Goal: Navigation & Orientation: Find specific page/section

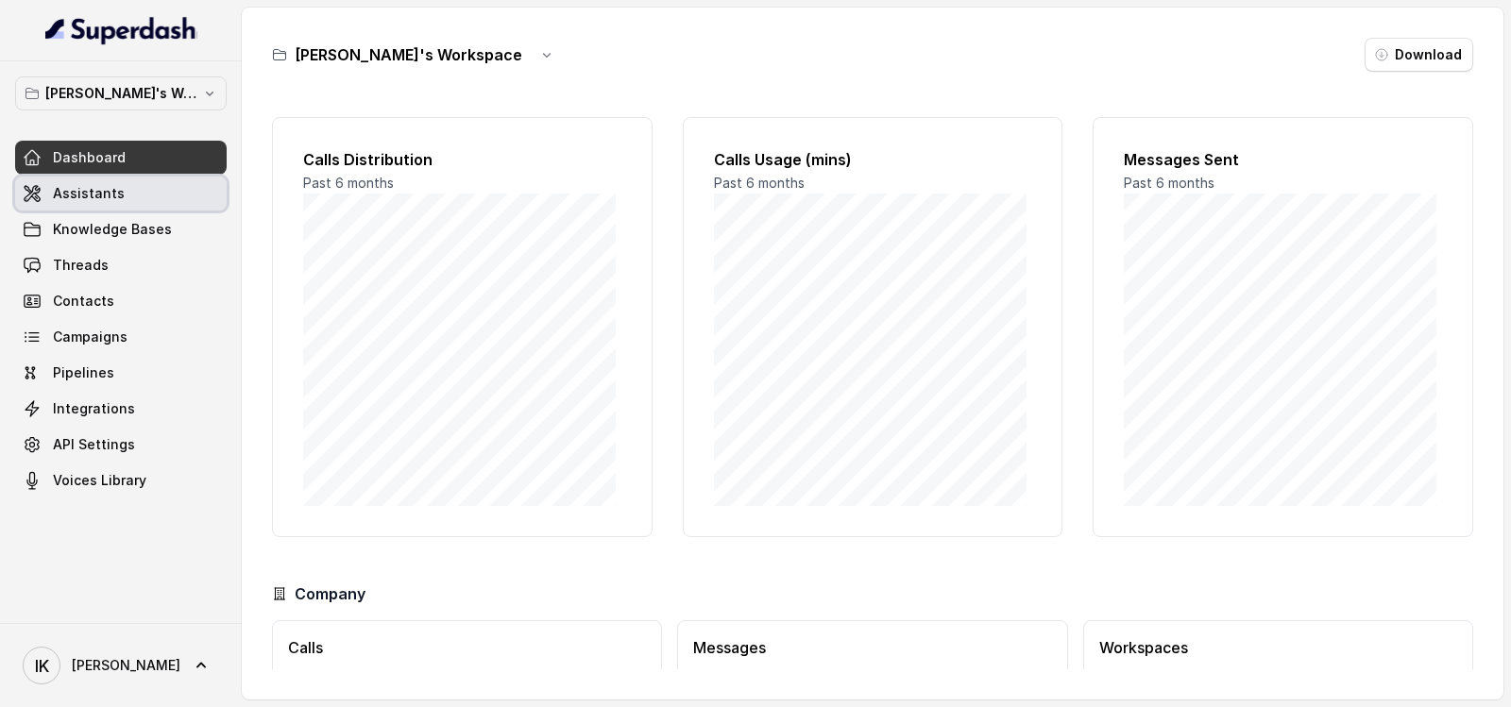
click at [72, 192] on span "Assistants" at bounding box center [89, 193] width 72 height 19
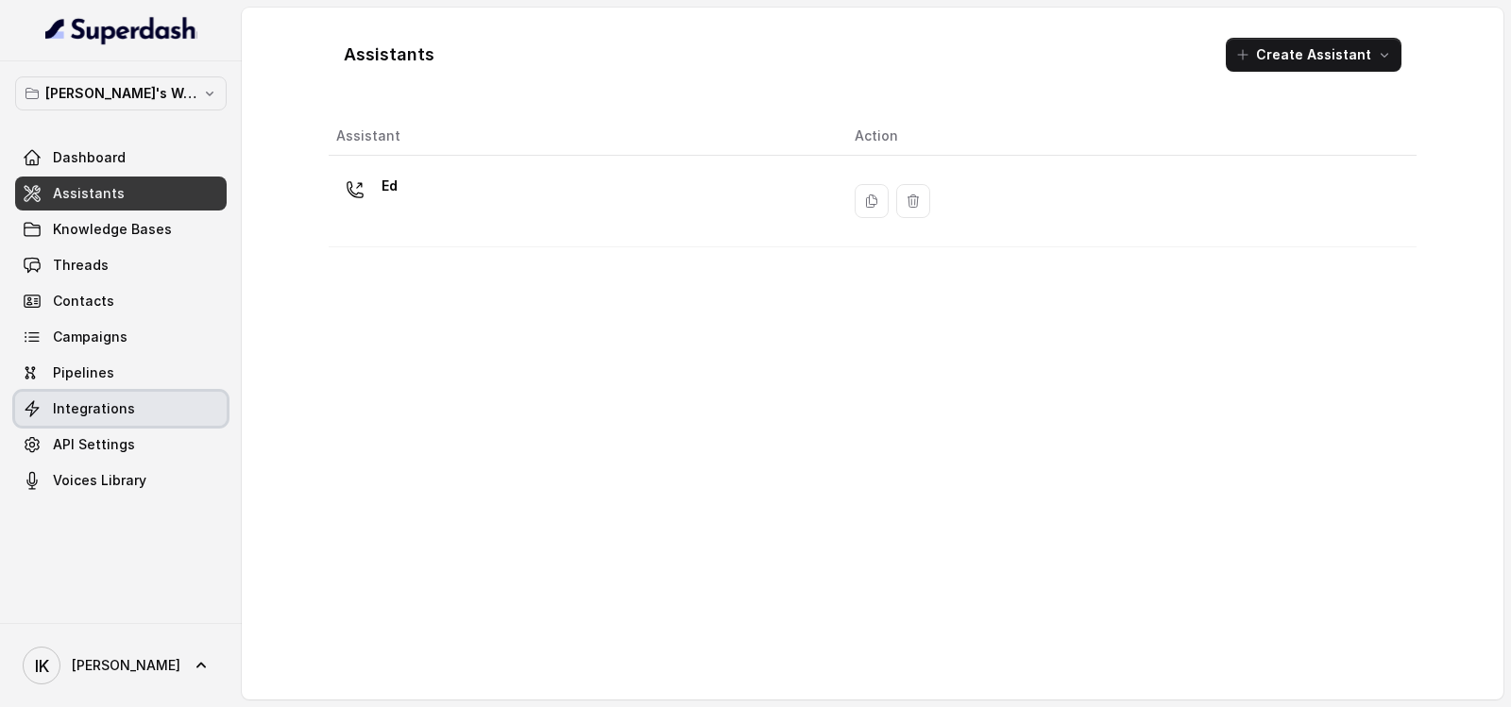
click at [83, 397] on link "Integrations" at bounding box center [121, 409] width 212 height 34
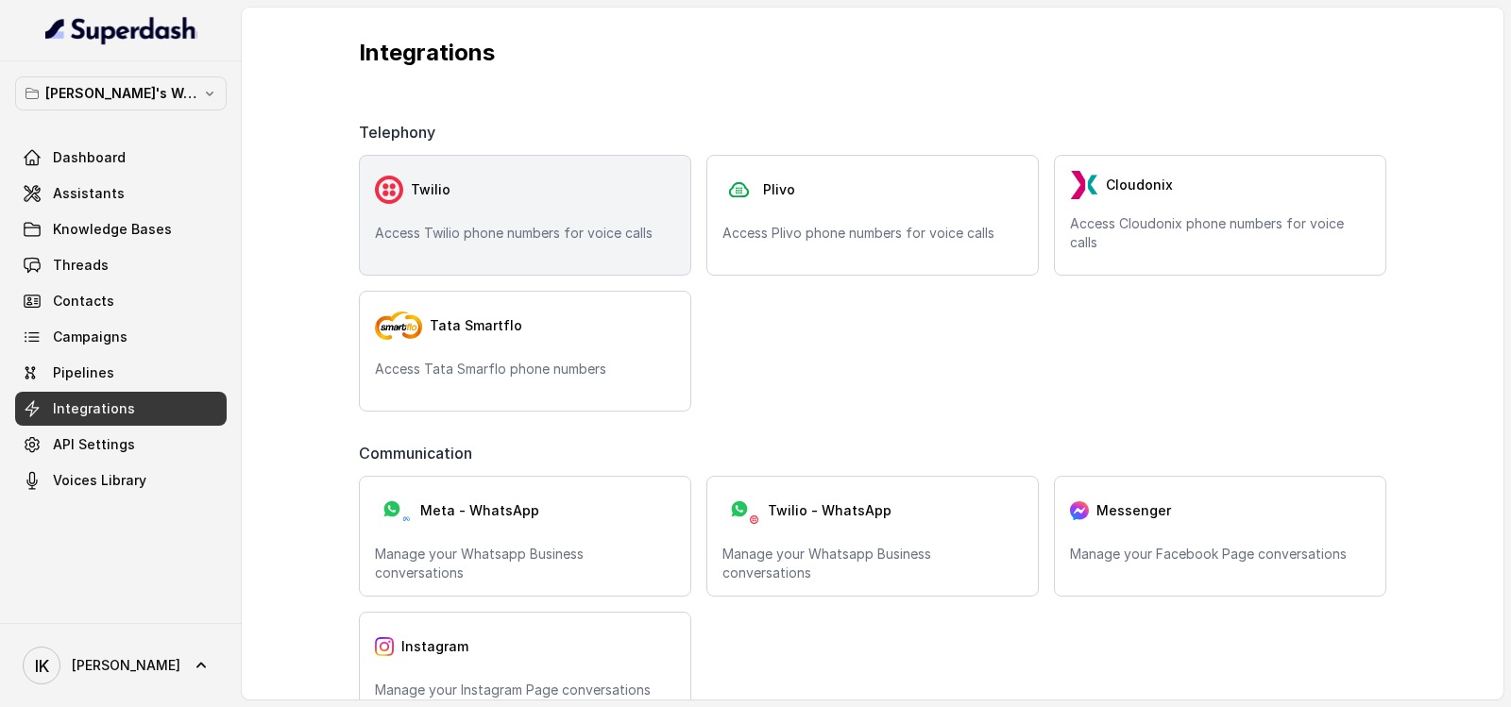
click at [534, 222] on div "Twilio Access Twilio phone numbers for voice calls" at bounding box center [525, 215] width 332 height 121
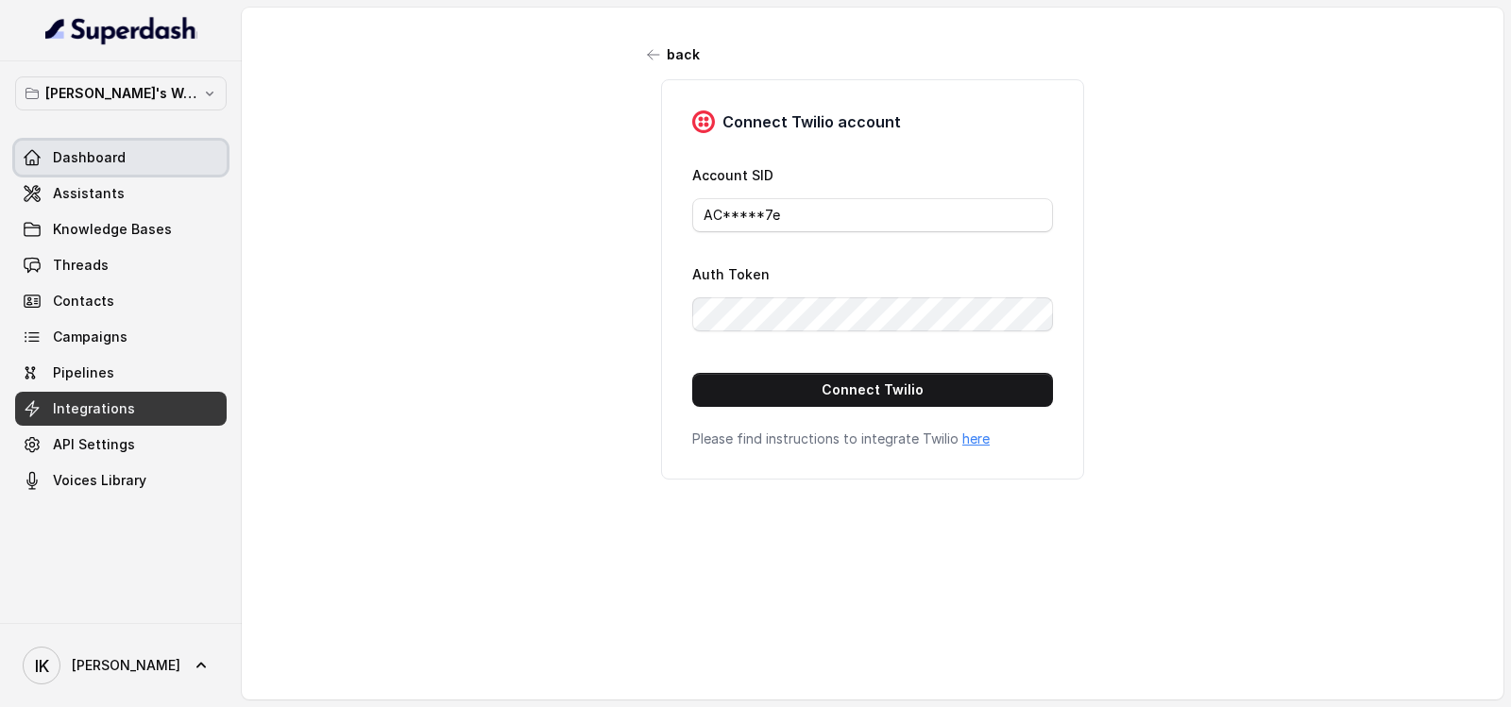
click at [83, 161] on span "Dashboard" at bounding box center [89, 157] width 73 height 19
